Goal: Find specific page/section: Find specific page/section

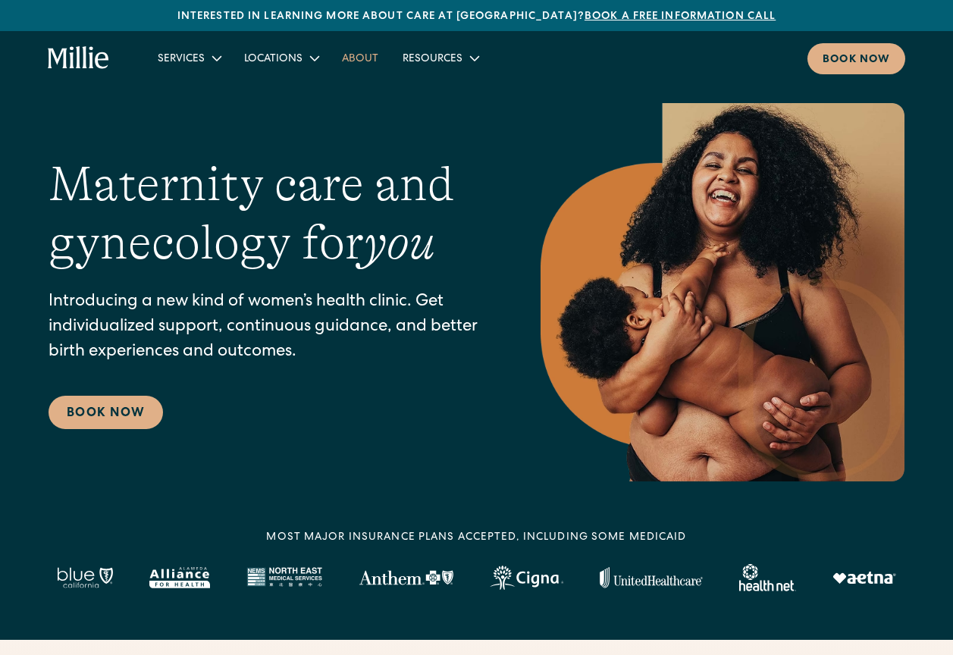
click at [360, 57] on link "About" at bounding box center [360, 57] width 61 height 25
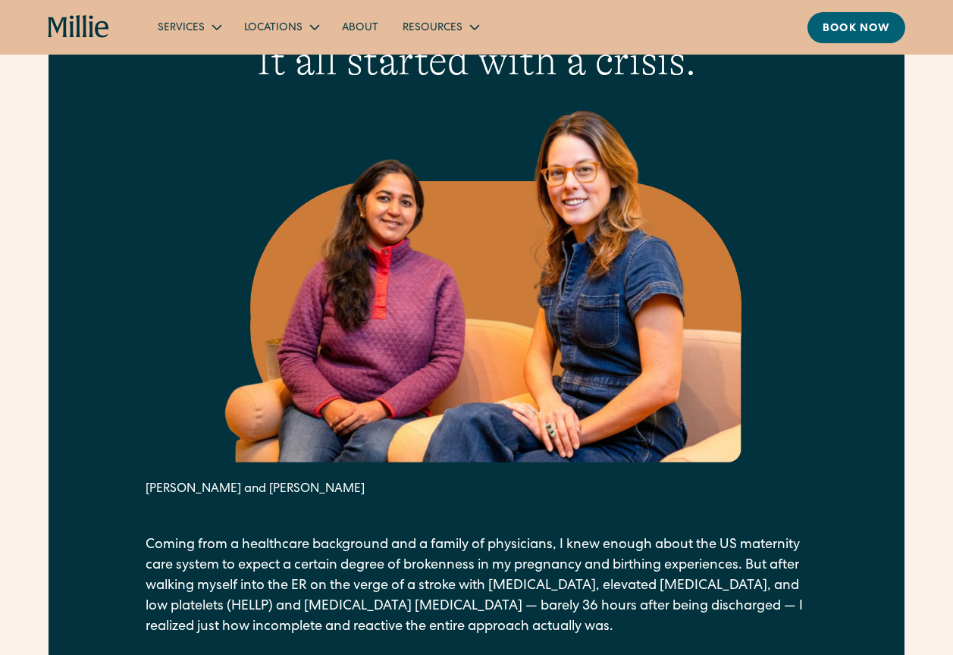
scroll to position [560, 0]
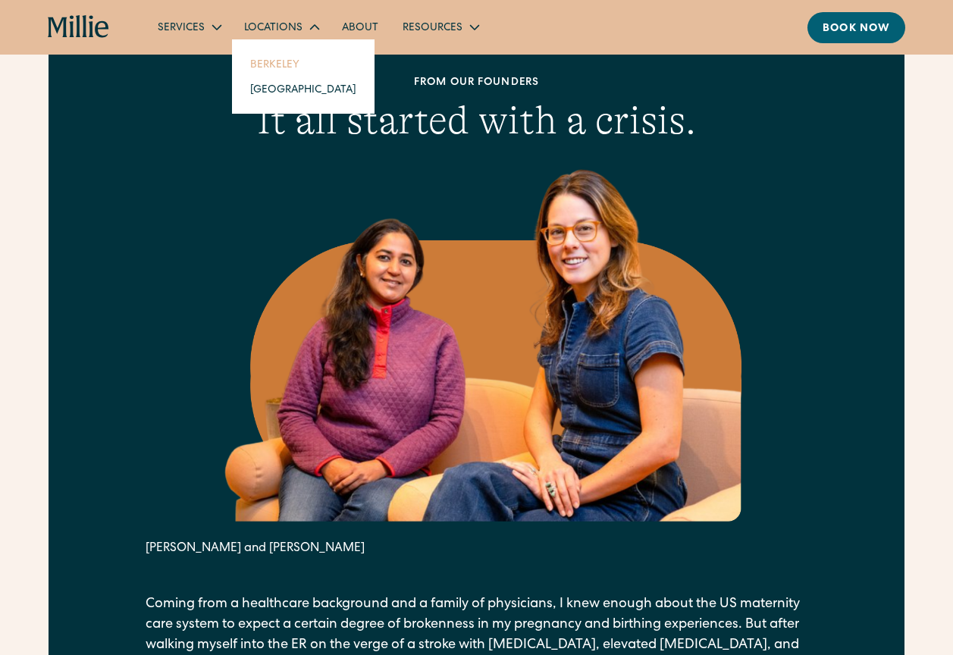
click at [271, 60] on link "Berkeley" at bounding box center [303, 64] width 130 height 25
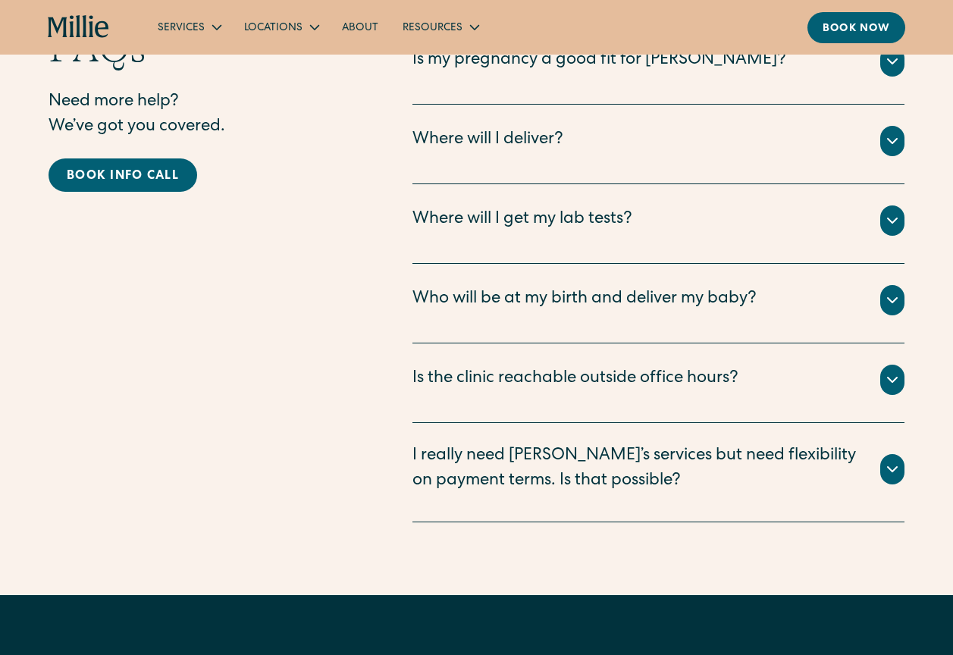
scroll to position [4385, 0]
